Goal: Transaction & Acquisition: Purchase product/service

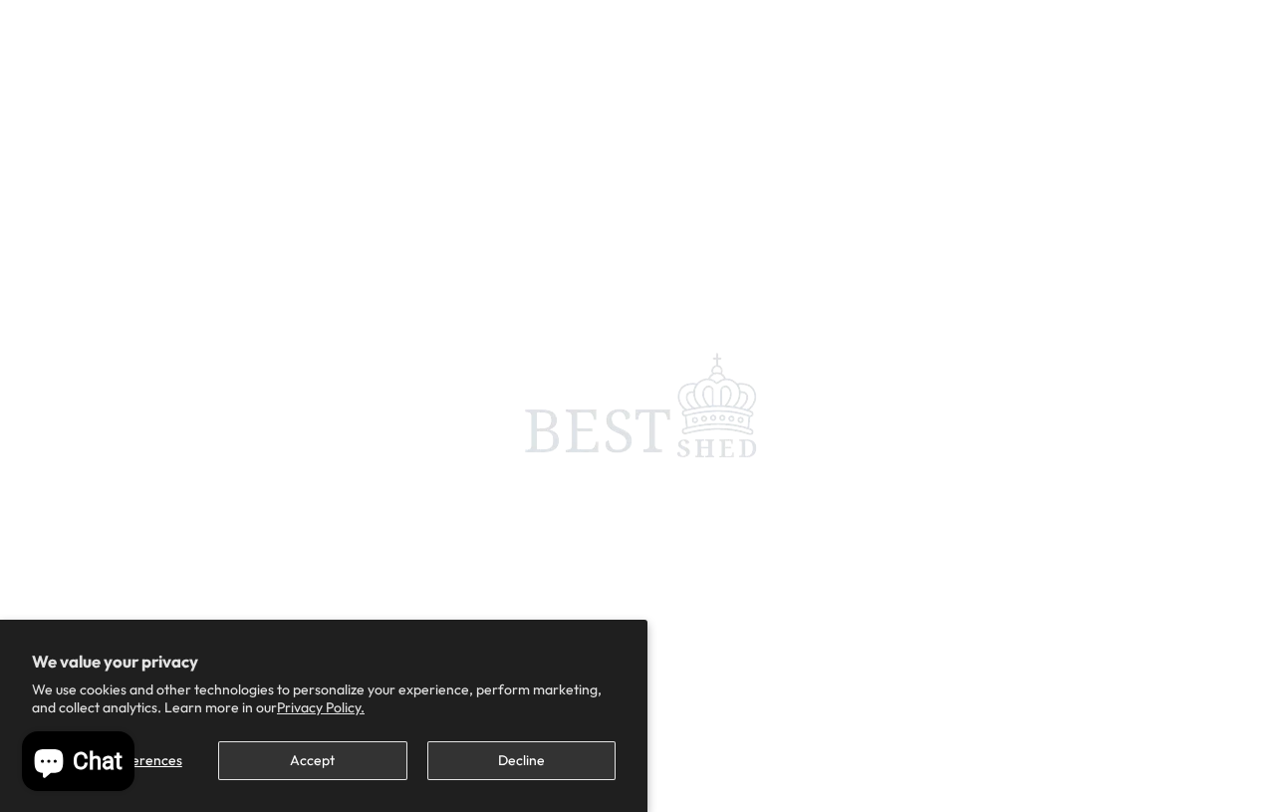
scroll to position [19, 0]
click at [343, 757] on button "Accept" at bounding box center [312, 760] width 188 height 39
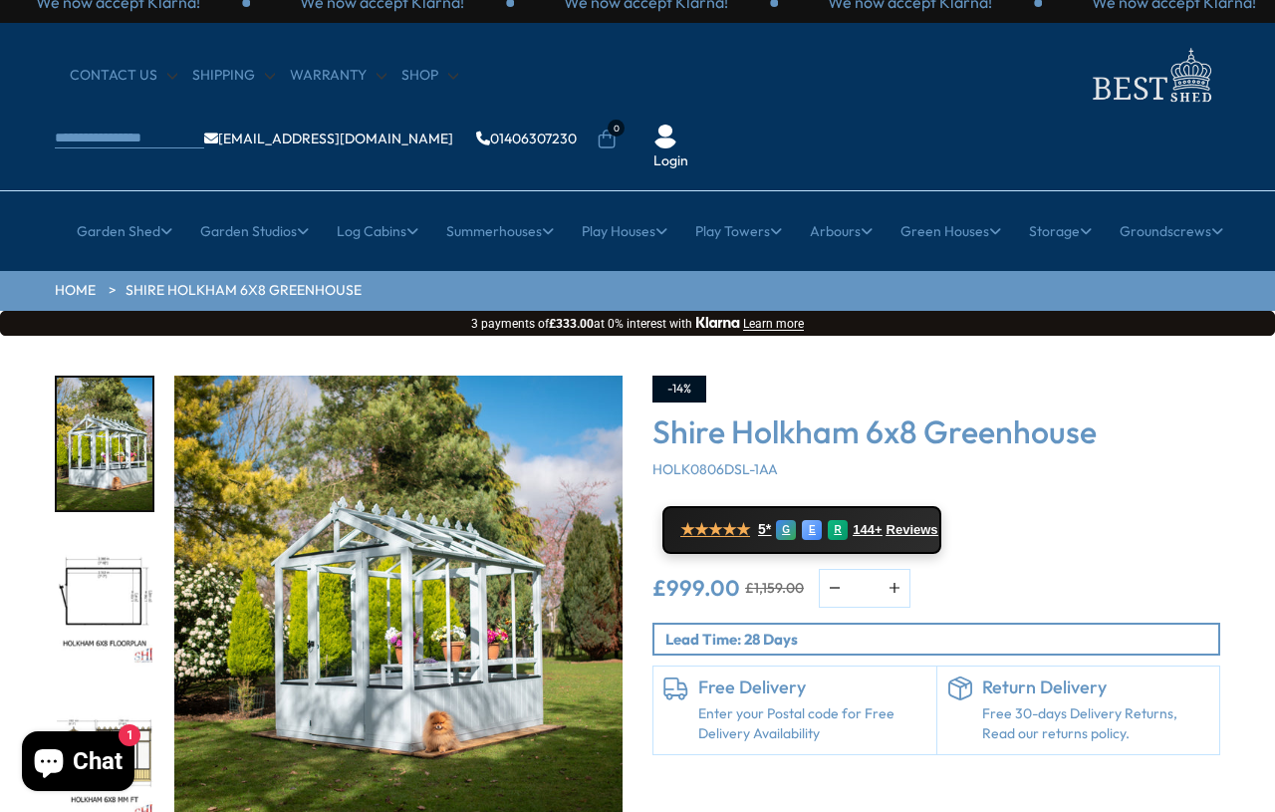
click at [780, 406] on link "6ft" at bounding box center [771, 423] width 20 height 35
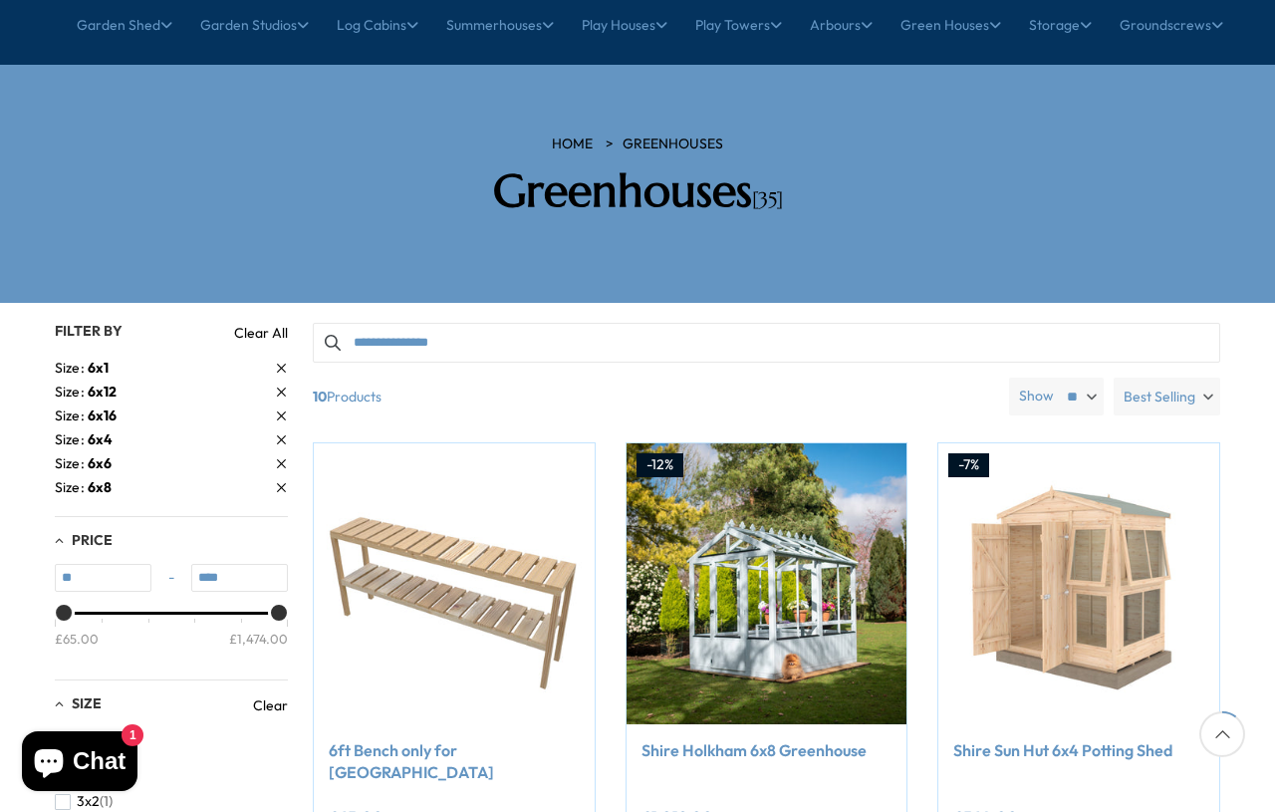
scroll to position [245, 0]
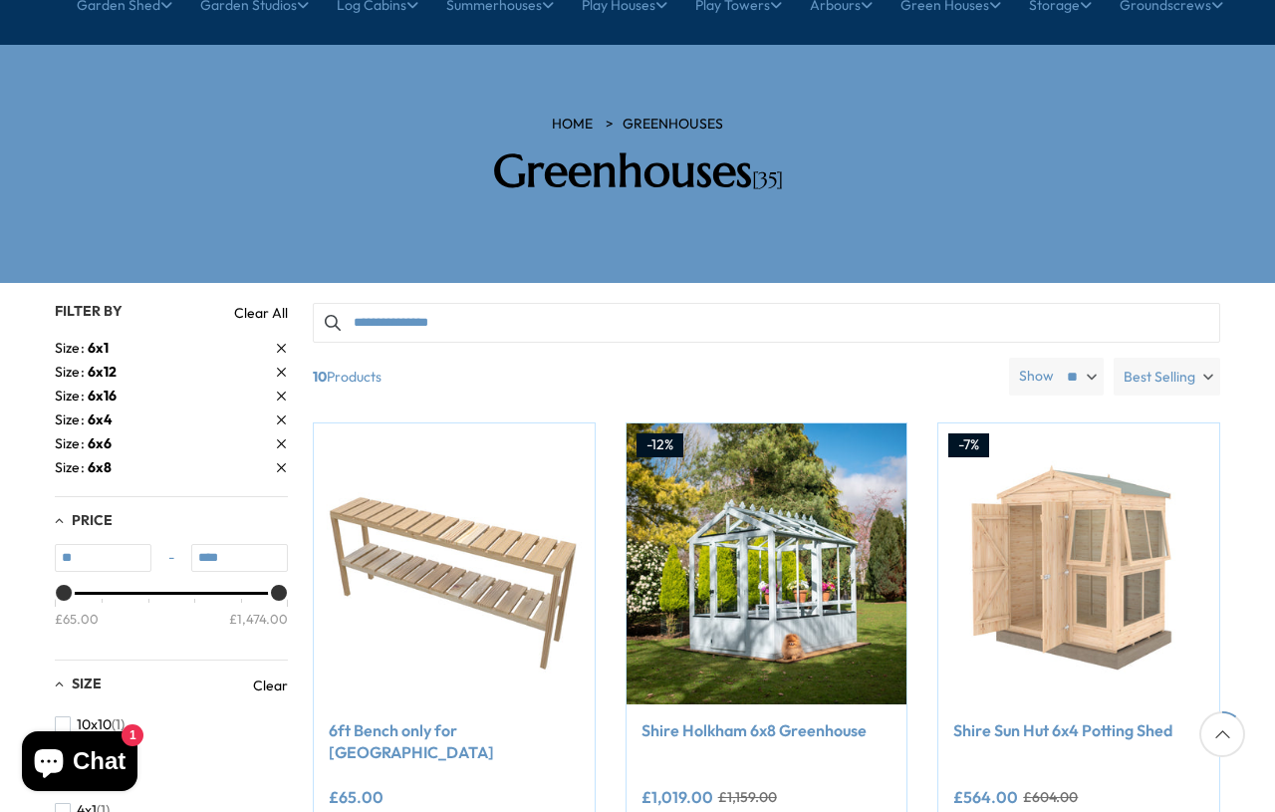
click at [800, 497] on img at bounding box center [766, 563] width 281 height 281
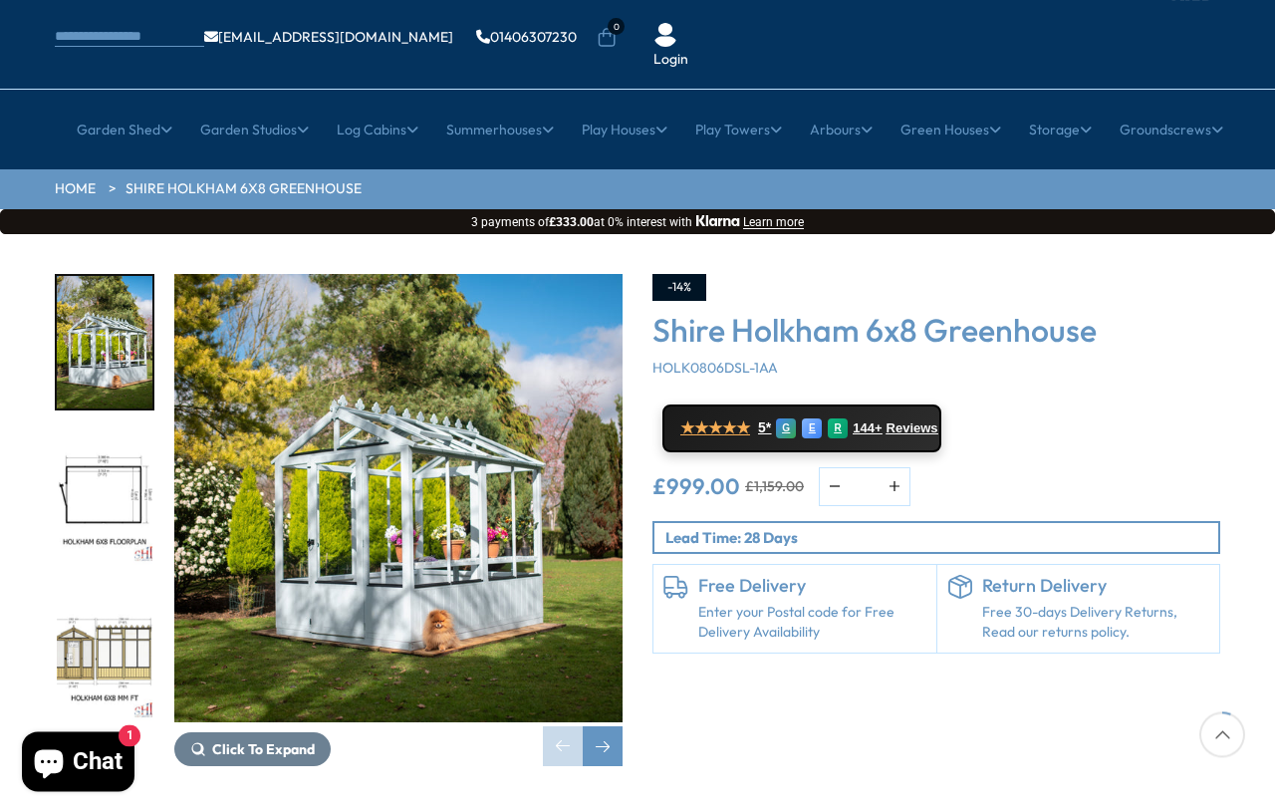
scroll to position [119, 0]
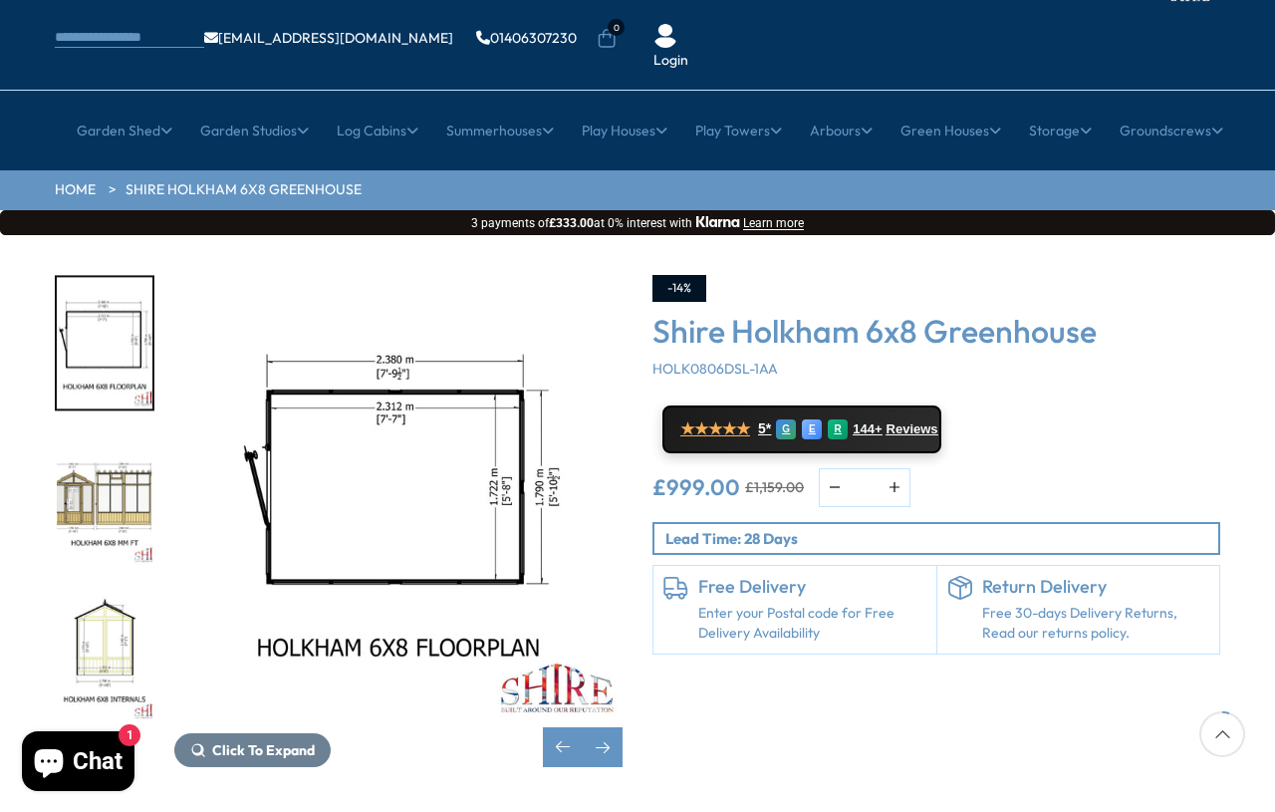
click at [103, 433] on img "3 / 9" at bounding box center [105, 499] width 96 height 132
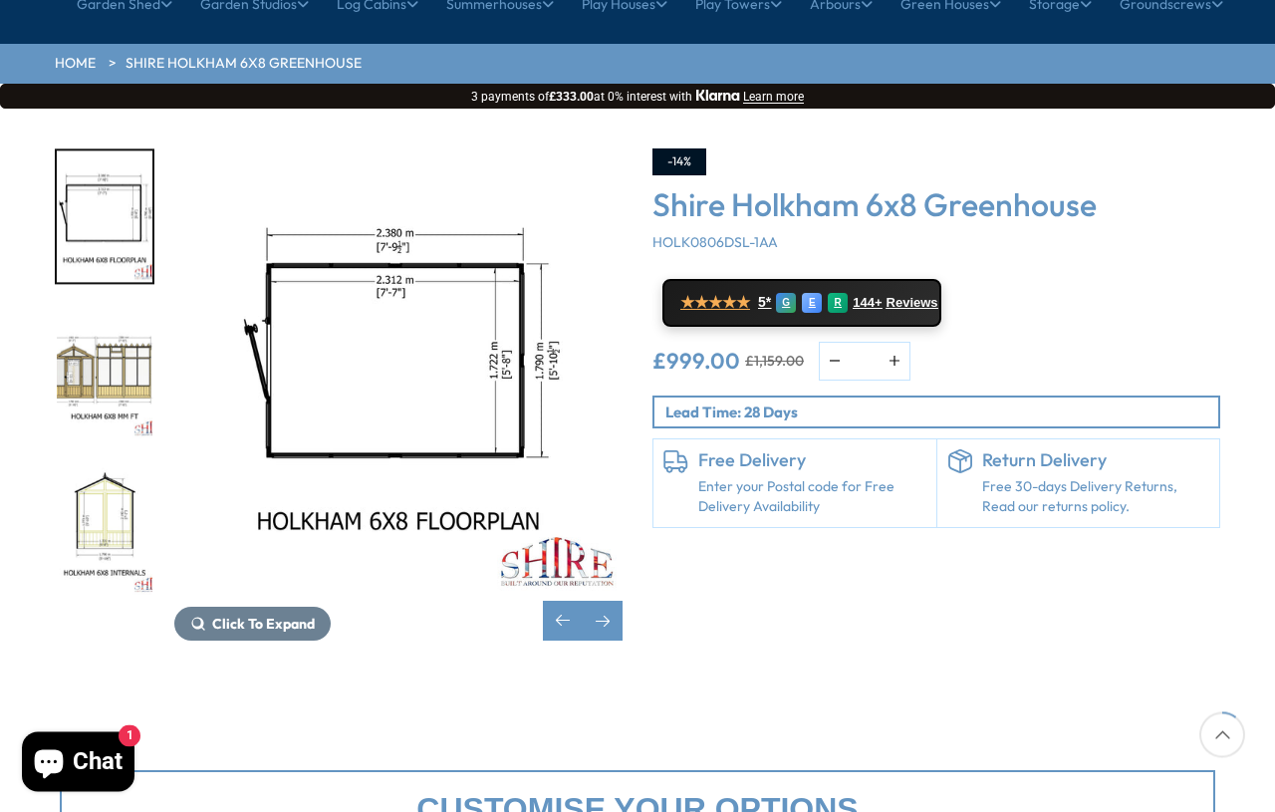
click at [604, 600] on div "Next slide" at bounding box center [603, 620] width 40 height 40
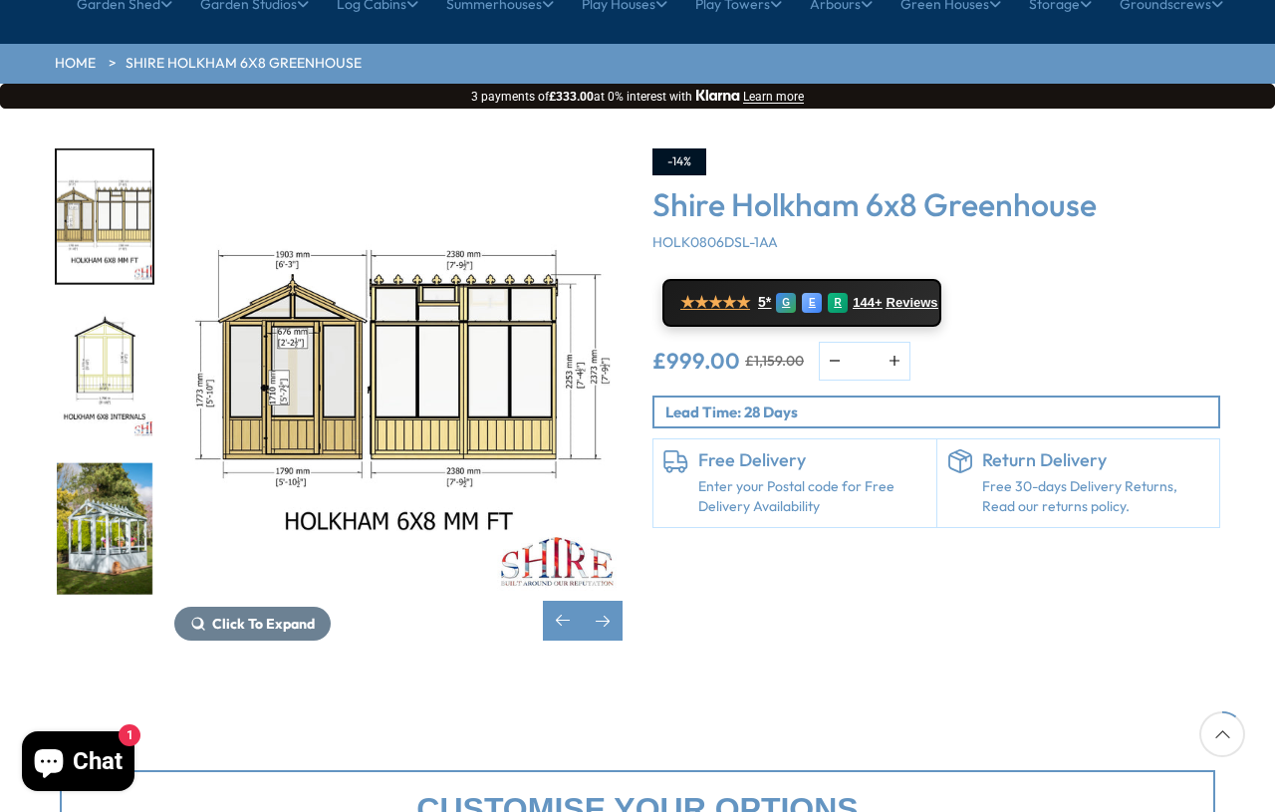
click at [555, 600] on div "Previous slide" at bounding box center [563, 620] width 40 height 40
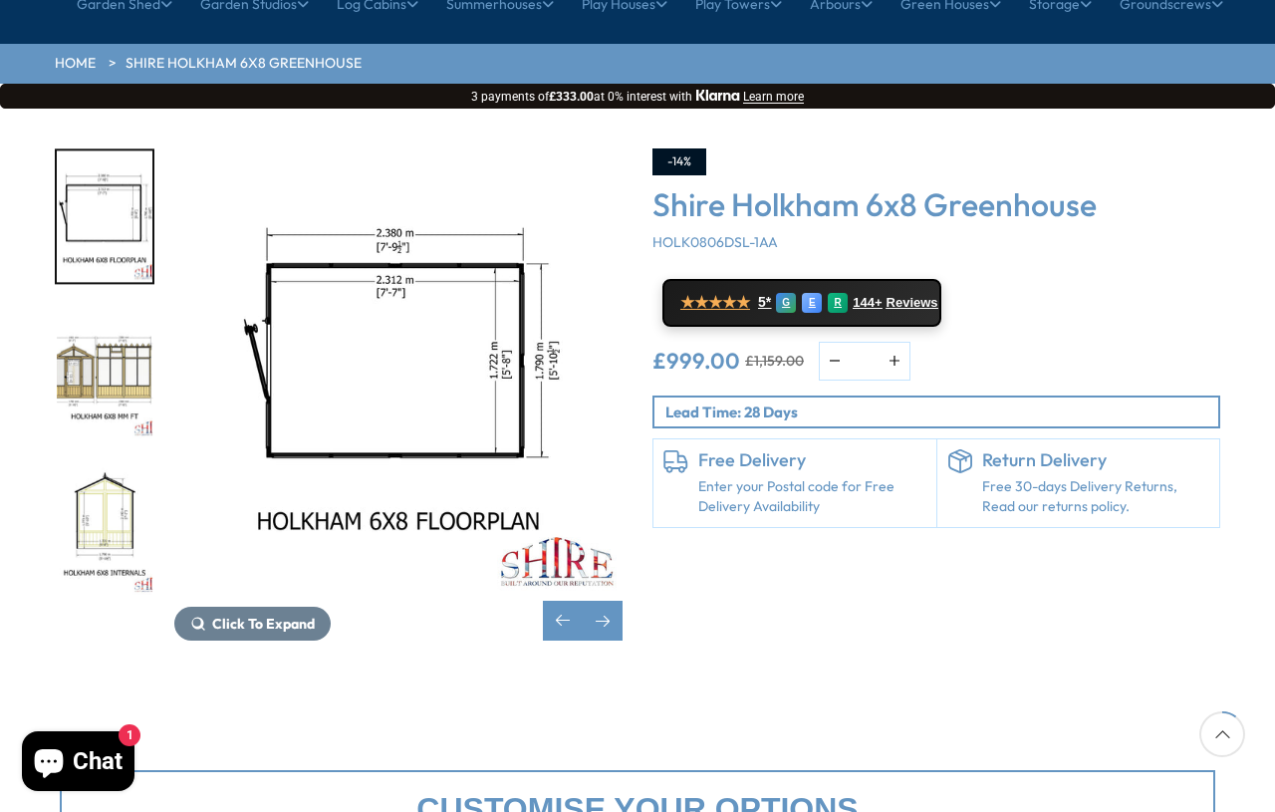
click at [559, 600] on div "Previous slide" at bounding box center [563, 620] width 40 height 40
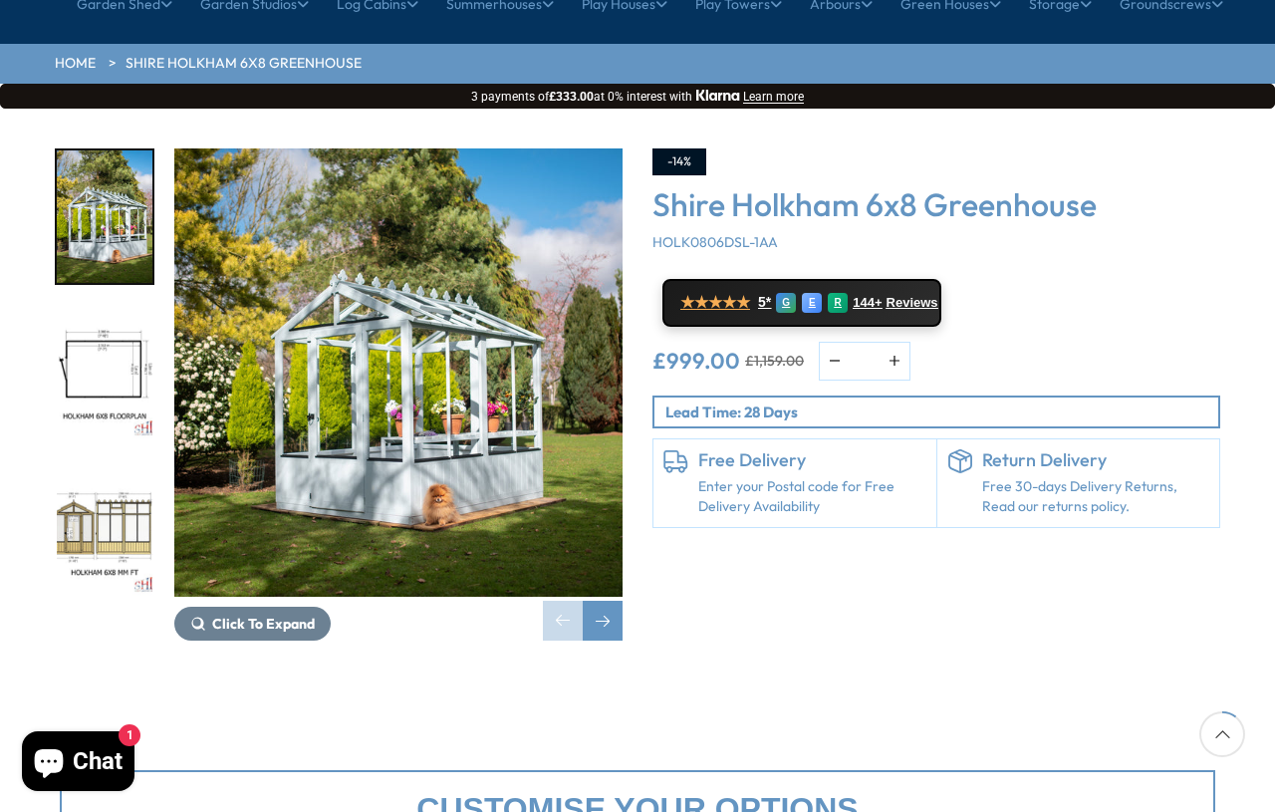
click at [615, 600] on div "Next slide" at bounding box center [603, 620] width 40 height 40
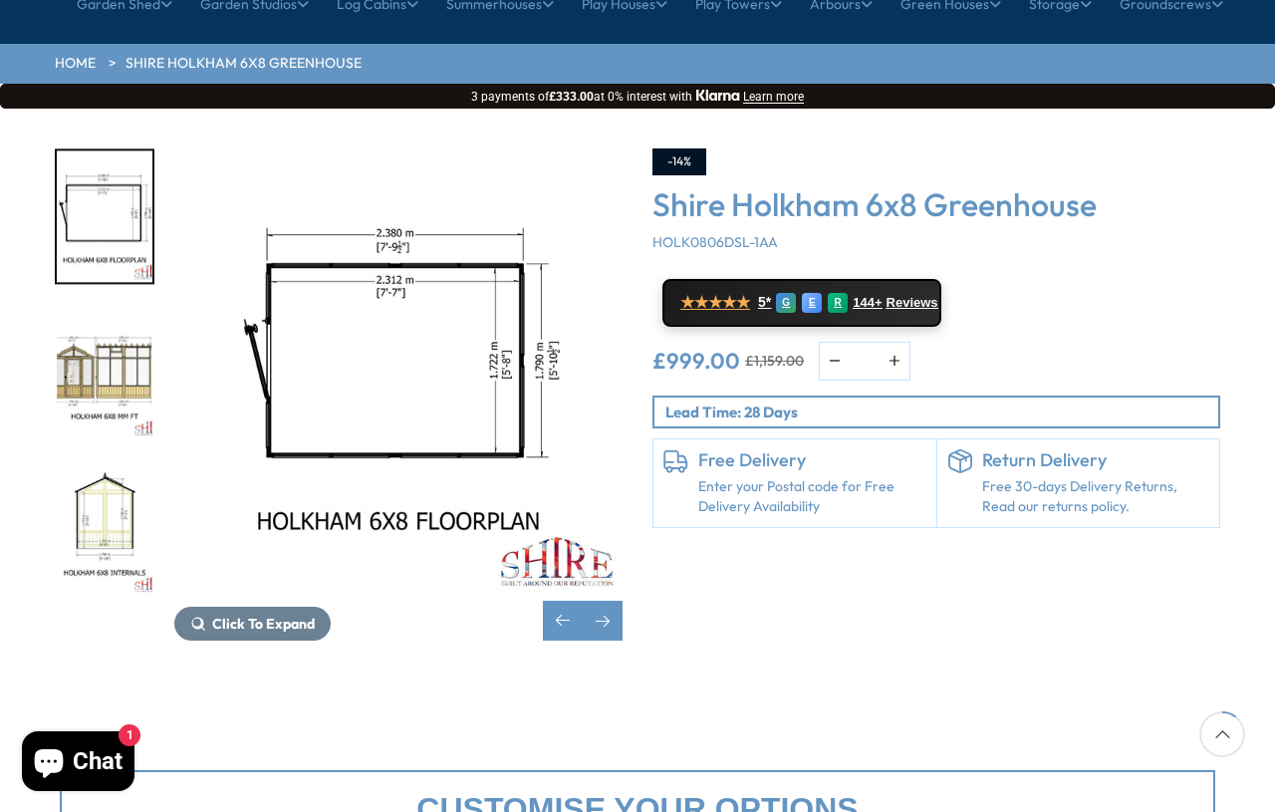
click at [609, 600] on div "Next slide" at bounding box center [603, 620] width 40 height 40
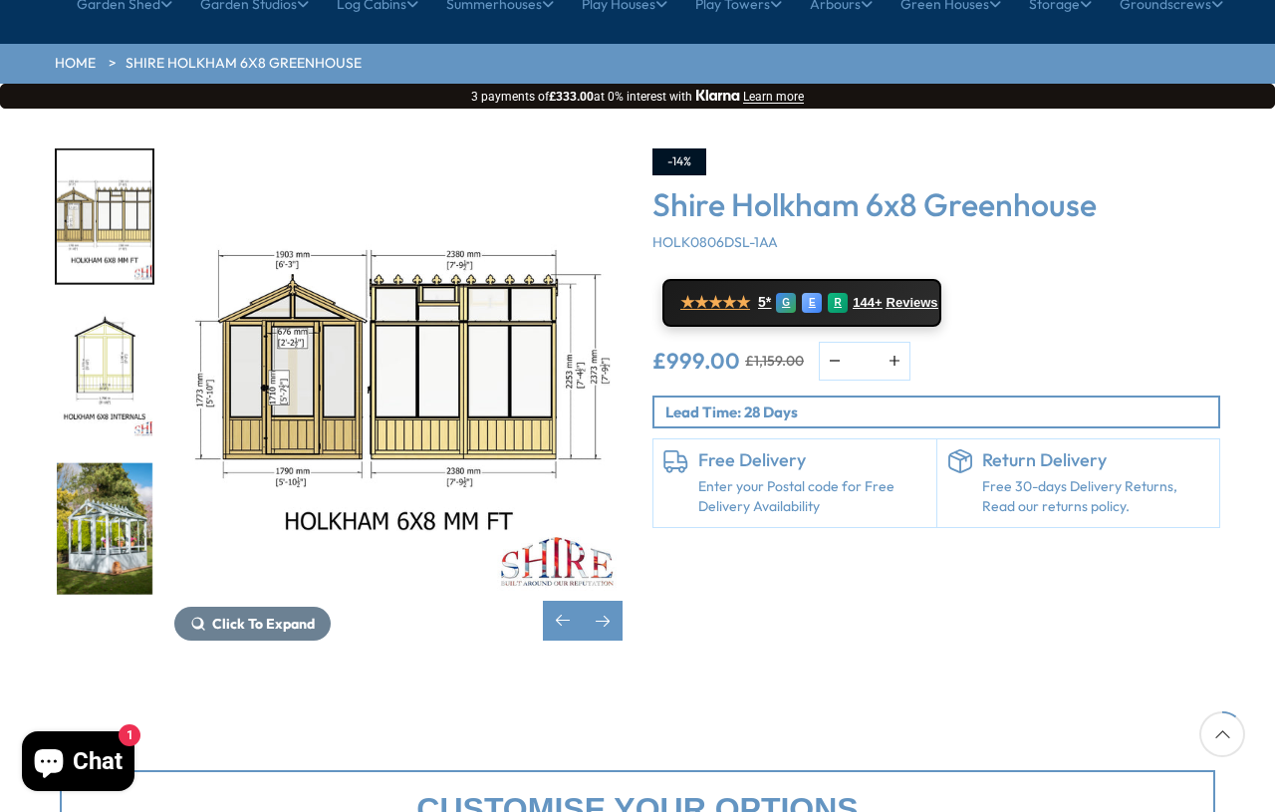
click at [567, 600] on div "Previous slide" at bounding box center [563, 620] width 40 height 40
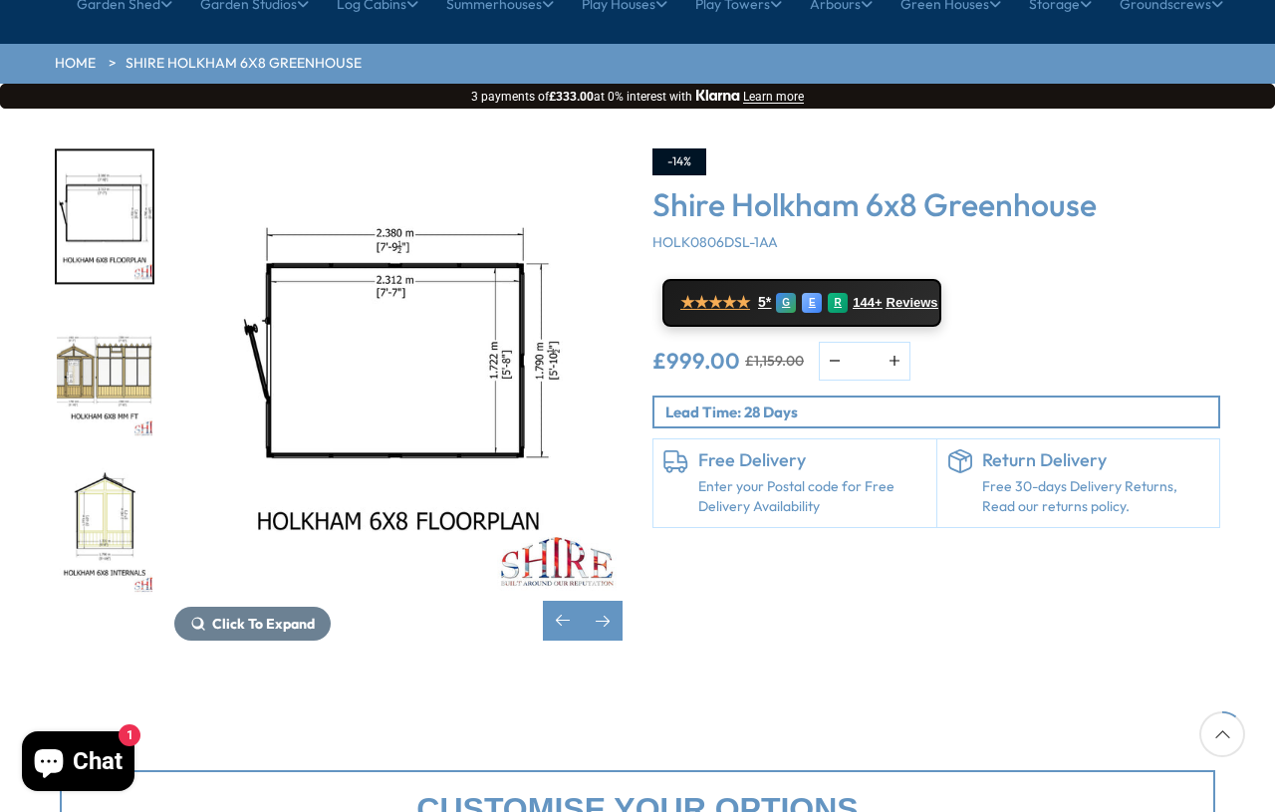
click at [570, 600] on div "Previous slide" at bounding box center [563, 620] width 40 height 40
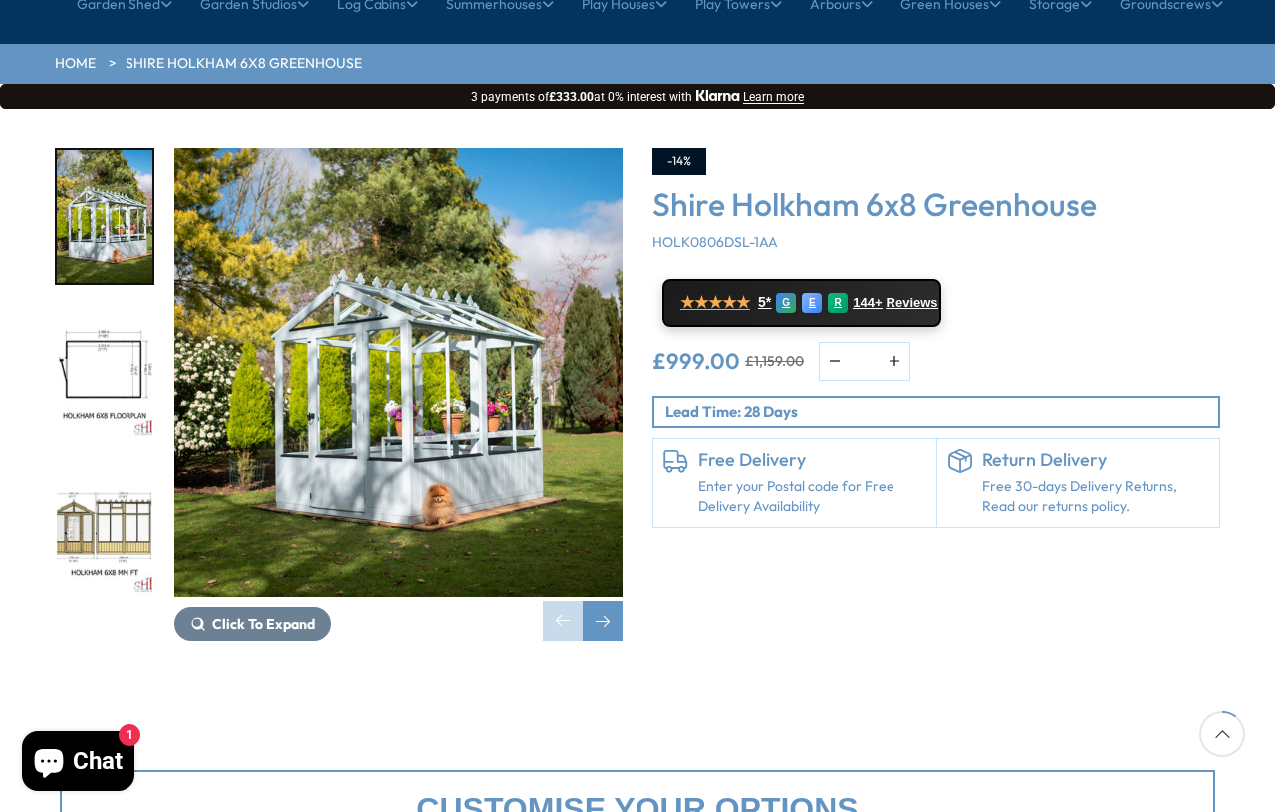
click at [240, 614] on span "Click To Expand" at bounding box center [263, 623] width 103 height 18
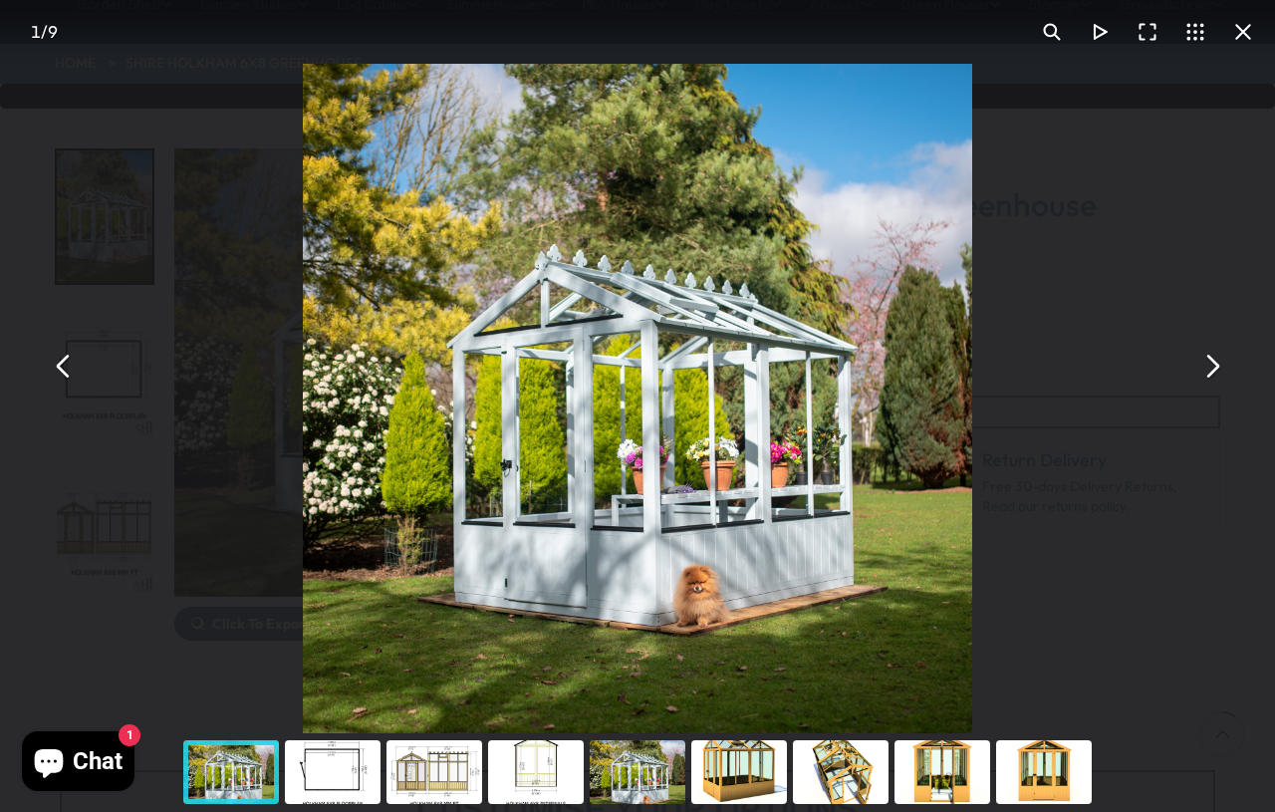
click at [1036, 214] on div "Shire Holkham 6x8 Greenhouse - Best Shed" at bounding box center [637, 366] width 1275 height 732
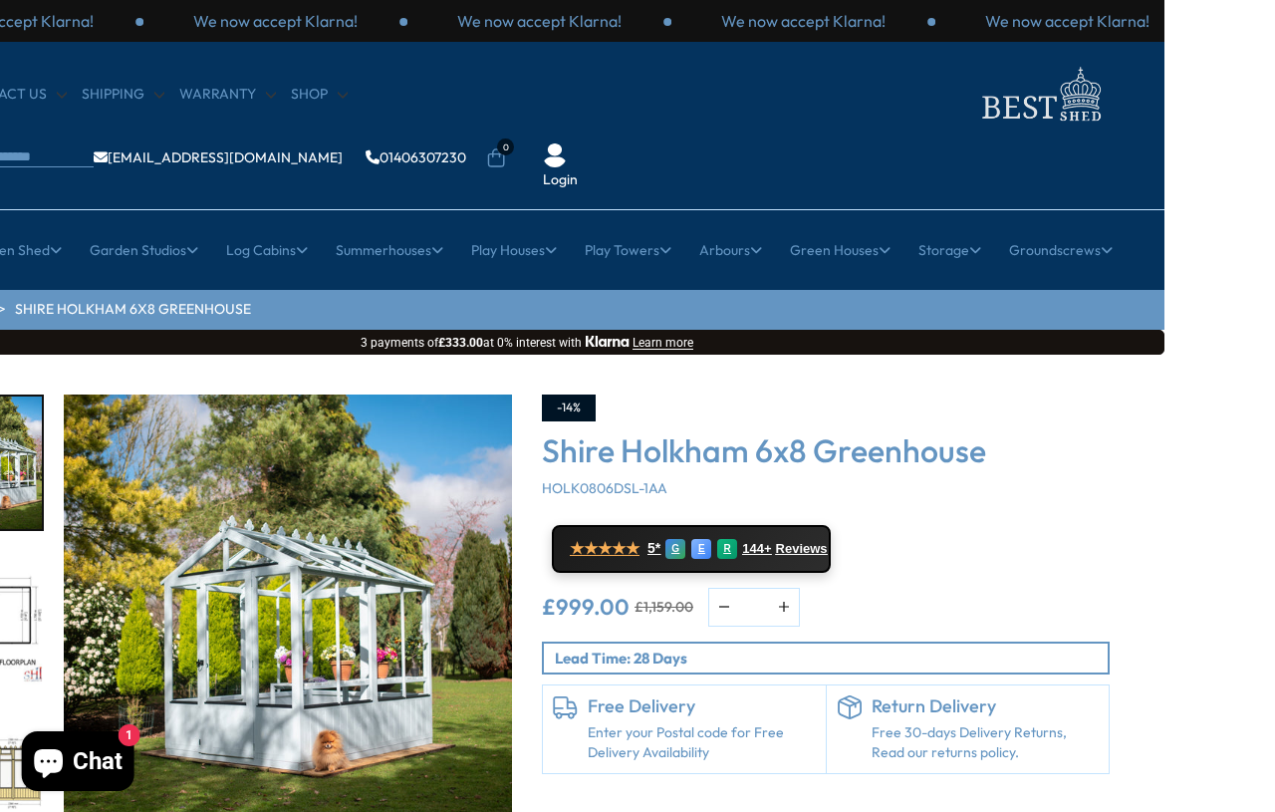
scroll to position [346, 0]
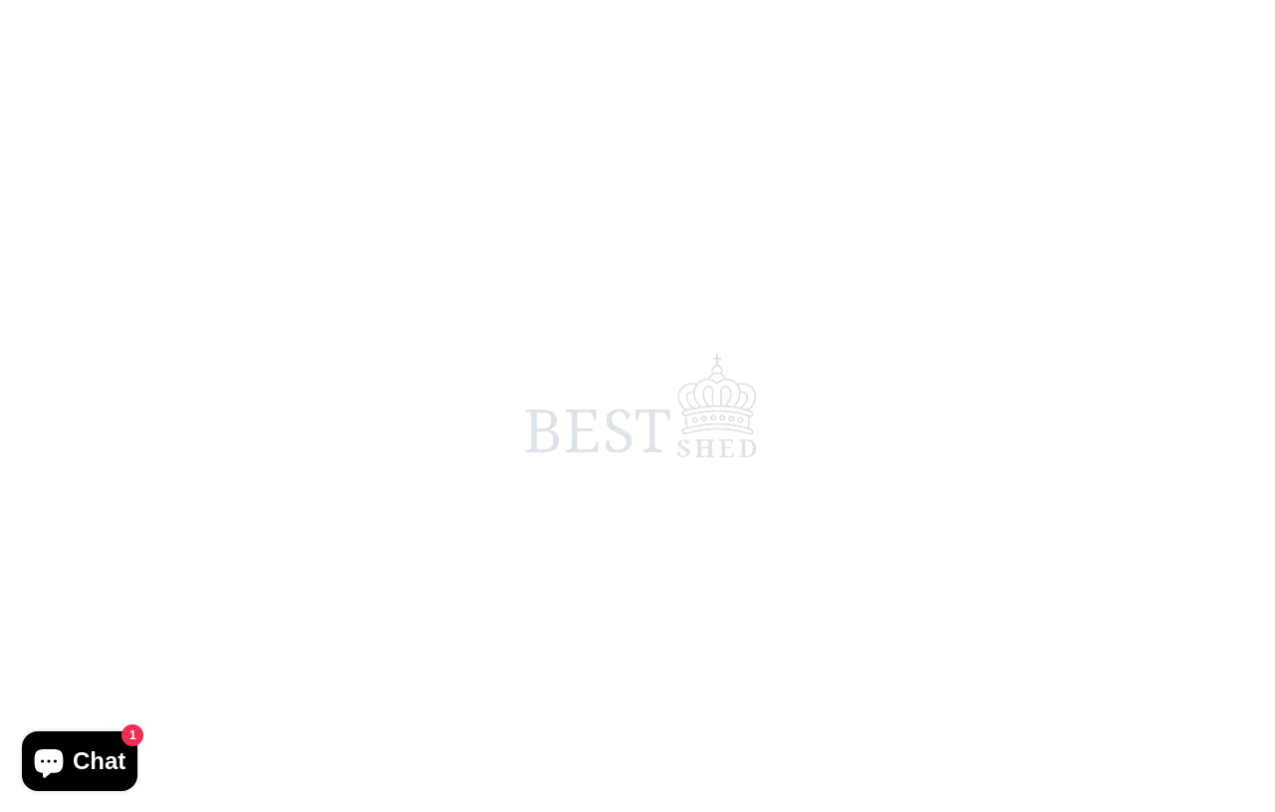
scroll to position [19, 0]
